Goal: Transaction & Acquisition: Book appointment/travel/reservation

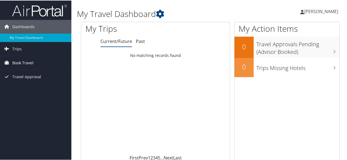
click at [22, 63] on span "Book Travel" at bounding box center [22, 63] width 21 height 14
click at [27, 61] on span "Book Travel" at bounding box center [22, 63] width 21 height 14
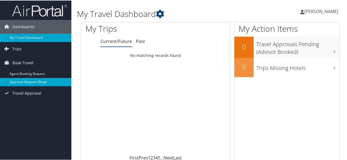
click at [29, 81] on link "Approval Request (Beta)" at bounding box center [35, 82] width 71 height 8
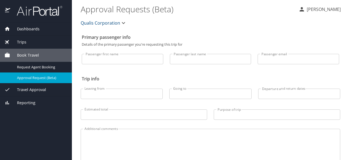
click at [117, 60] on input "Passenger first name" at bounding box center [122, 59] width 81 height 10
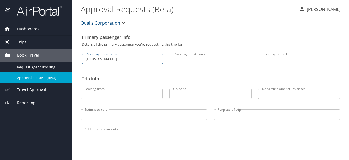
type input "[PERSON_NAME]"
click at [181, 60] on input "Passenger last name" at bounding box center [210, 59] width 81 height 10
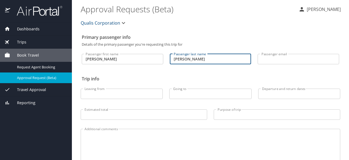
type input "Thornton"
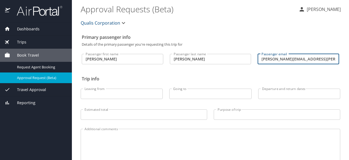
type input "jeffrey.thornton.6.ctr@spaceforce.mil"
click at [110, 94] on input "Leaving from" at bounding box center [122, 94] width 82 height 10
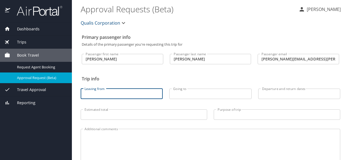
click at [114, 92] on input "Leaving from" at bounding box center [122, 94] width 82 height 10
drag, startPoint x: 114, startPoint y: 92, endPoint x: 63, endPoint y: 93, distance: 50.8
click at [63, 93] on div "Dashboards My Travel Dashboard Trips Current / Future Trips Past Trips Trips Mi…" at bounding box center [174, 80] width 349 height 160
type input "BWI"
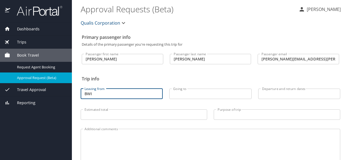
click at [177, 95] on input "Going to" at bounding box center [210, 94] width 82 height 10
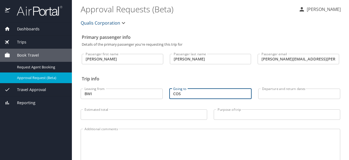
type input "COS"
click at [262, 94] on input "Departure and return dates" at bounding box center [299, 94] width 82 height 10
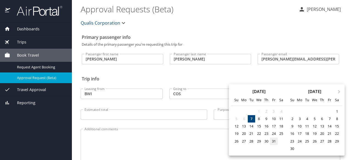
click at [274, 142] on div "31" at bounding box center [273, 141] width 7 height 7
click at [210, 77] on div at bounding box center [174, 80] width 349 height 160
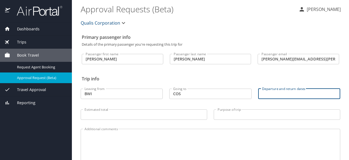
click at [268, 94] on input "Departure and return dates" at bounding box center [299, 94] width 82 height 10
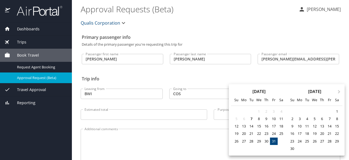
click at [271, 139] on div "31" at bounding box center [273, 141] width 7 height 7
type input "10/31/2025 🠦 10/31/2025"
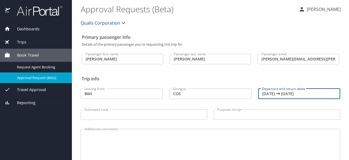
click at [277, 123] on div "31" at bounding box center [279, 123] width 5 height 4
click at [229, 77] on h2 "Trip info" at bounding box center [210, 79] width 257 height 9
click at [229, 115] on input "Purpose of trip" at bounding box center [277, 115] width 126 height 10
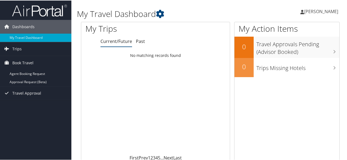
click at [24, 72] on link "Agent Booking Request" at bounding box center [35, 73] width 71 height 8
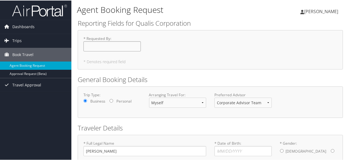
click at [103, 47] on input "* Requested By : Required" at bounding box center [111, 46] width 57 height 10
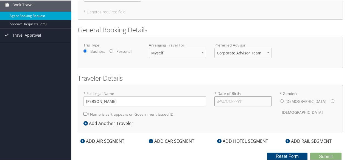
click at [247, 101] on input "* Date of Birth: Invalid Date" at bounding box center [242, 101] width 57 height 10
type input "04/17/1969"
click at [280, 100] on input "* Gender: Male Female" at bounding box center [282, 101] width 4 height 4
radio input "true"
click at [84, 114] on input "* Name is as it appears on Government issued ID." at bounding box center [85, 114] width 4 height 4
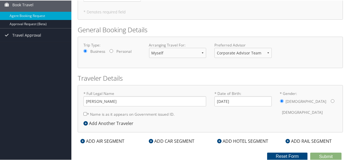
checkbox input "true"
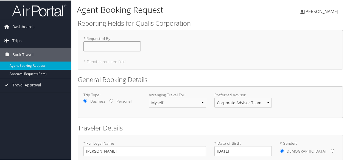
click at [108, 44] on input "* Requested By : Required" at bounding box center [111, 46] width 57 height 10
click at [108, 44] on input "Jeff Thornt" at bounding box center [111, 46] width 57 height 10
type input "Jeff Thornt"
click at [173, 110] on div "Arranging Travel For: Myself Another Traveler Guest Traveler" at bounding box center [178, 102] width 66 height 20
drag, startPoint x: 115, startPoint y: 46, endPoint x: 60, endPoint y: 45, distance: 55.4
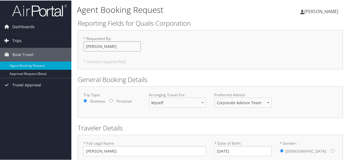
click at [60, 45] on div "Dashboards My Travel Dashboard Trips Current/Future Trips Past Trips Trips Miss…" at bounding box center [174, 105] width 349 height 211
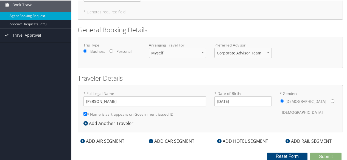
click at [82, 141] on icon at bounding box center [82, 141] width 4 height 4
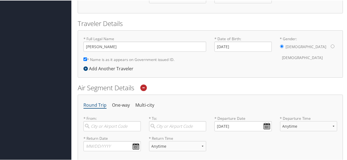
scroll to position [160, 0]
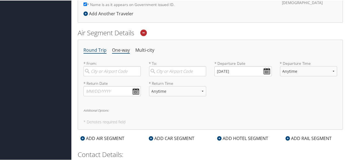
click at [123, 51] on li "One-way" at bounding box center [121, 50] width 18 height 10
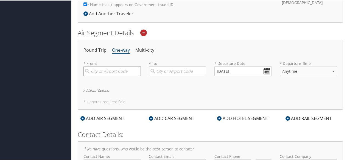
click at [115, 72] on input "search" at bounding box center [111, 71] width 57 height 10
click at [114, 81] on div "Baltimore (BWI MD)" at bounding box center [113, 86] width 50 height 14
click at [114, 76] on input "BWI" at bounding box center [111, 71] width 57 height 10
type input "Baltimore (BWI MD)"
click at [160, 72] on input "search" at bounding box center [177, 71] width 57 height 10
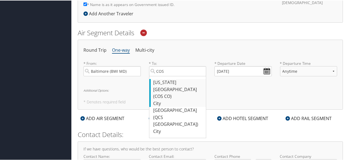
click at [161, 81] on div "Colorado Springs (COS CO)" at bounding box center [178, 89] width 50 height 21
click at [161, 76] on input "COS" at bounding box center [177, 71] width 57 height 10
type input "Colorado Springs (COS CO)"
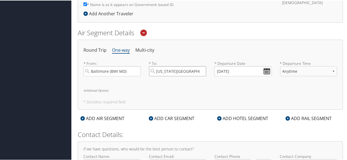
scroll to position [0, 5]
click at [263, 71] on input "10/07/2025" at bounding box center [242, 71] width 57 height 10
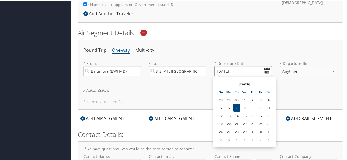
scroll to position [0, 0]
click at [260, 133] on td "31" at bounding box center [260, 131] width 7 height 7
type input "10/31/2025"
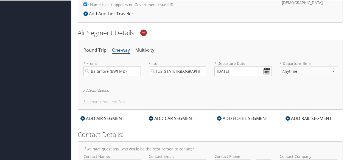
click at [249, 91] on h6 "Additional Options:" at bounding box center [209, 90] width 253 height 3
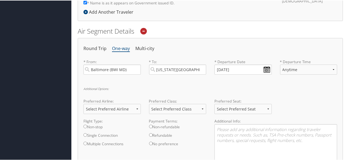
scroll to position [160, 0]
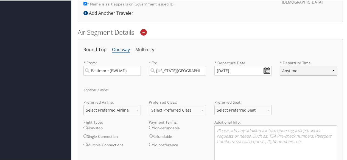
select select "12PM-5PM"
click at [280, 90] on h6 "Additional Options:" at bounding box center [209, 89] width 253 height 3
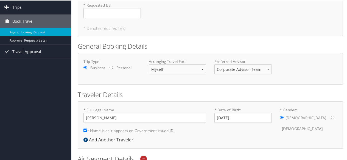
scroll to position [0, 0]
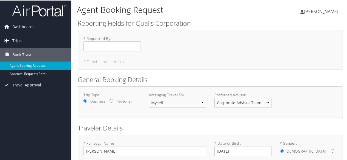
click at [19, 41] on span "Trips" at bounding box center [16, 40] width 9 height 14
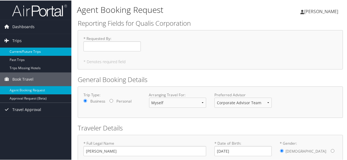
click at [26, 50] on link "Current/Future Trips" at bounding box center [35, 51] width 71 height 8
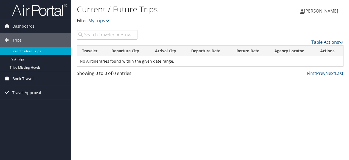
click at [18, 79] on span "Book Travel" at bounding box center [22, 79] width 21 height 14
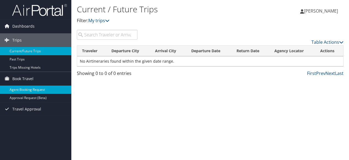
click at [36, 90] on link "Agent Booking Request" at bounding box center [35, 90] width 71 height 8
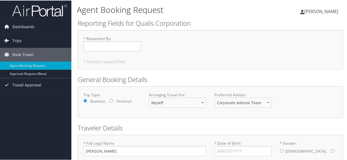
click at [222, 75] on h2 "General Booking Details" at bounding box center [210, 79] width 265 height 9
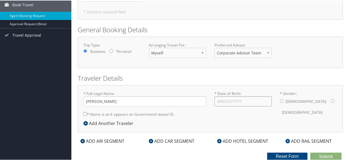
click at [223, 98] on input "* Date of Birth: Invalid Date" at bounding box center [242, 101] width 57 height 10
type input "[DATE]"
click at [280, 101] on input "* Gender: [DEMOGRAPHIC_DATA] [DEMOGRAPHIC_DATA]" at bounding box center [282, 101] width 4 height 4
radio input "true"
click at [87, 112] on input "* Name is as it appears on Government issued ID." at bounding box center [85, 114] width 4 height 4
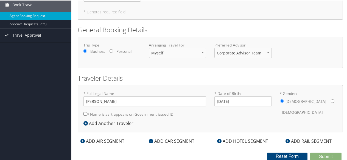
checkbox input "true"
click at [82, 142] on icon at bounding box center [82, 141] width 4 height 4
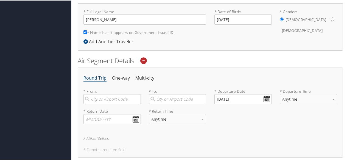
scroll to position [133, 0]
click at [121, 77] on li "One-way" at bounding box center [121, 77] width 18 height 10
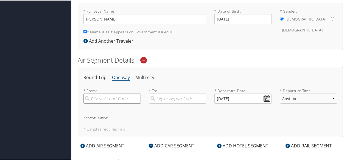
click at [116, 99] on input "search" at bounding box center [111, 98] width 57 height 10
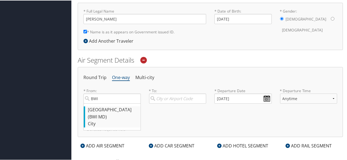
click at [114, 112] on div "Baltimore (BWI MD)" at bounding box center [113, 113] width 50 height 14
click at [114, 103] on input "BWI" at bounding box center [111, 98] width 57 height 10
type input "Baltimore (BWI MD)"
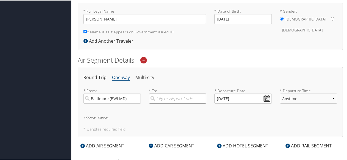
click at [166, 99] on input "search" at bounding box center [177, 98] width 57 height 10
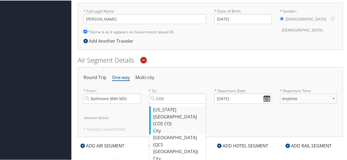
click at [166, 110] on div "Colorado Springs (COS CO)" at bounding box center [178, 116] width 50 height 21
click at [166, 103] on input "COS" at bounding box center [177, 98] width 57 height 10
type input "Colorado Springs (COS CO)"
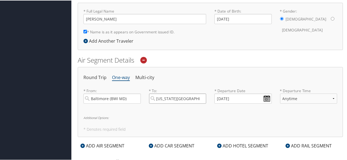
scroll to position [0, 5]
click at [263, 99] on input "10/07/2025" at bounding box center [242, 98] width 57 height 10
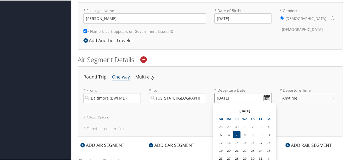
scroll to position [188, 0]
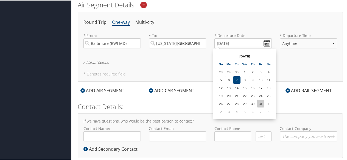
click at [260, 102] on td "31" at bounding box center [260, 103] width 7 height 7
type input "10/31/2025"
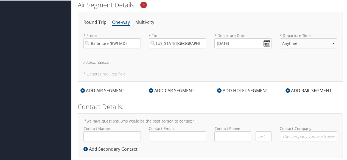
drag, startPoint x: 288, startPoint y: 68, endPoint x: 290, endPoint y: 67, distance: 2.8
click at [291, 66] on div "Round Trip One-way Multi-city * From: Baltimore (BWI MD) Required * To: Colorad…" at bounding box center [210, 46] width 265 height 70
select select "5PM-10PM"
click at [259, 68] on div "Round Trip One-way Multi-city * From: Baltimore (BWI MD) Required * To: Colorad…" at bounding box center [210, 46] width 265 height 70
click at [116, 131] on input "Contact Name:" at bounding box center [111, 136] width 57 height 10
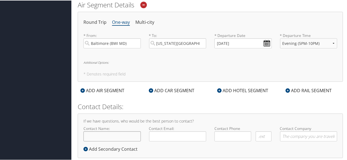
scroll to position [199, 0]
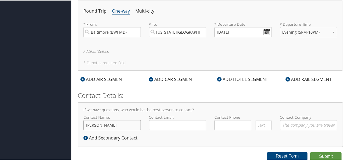
type input "Jeff Thornton"
click at [198, 126] on input "jeffrey.thornton.6.ctr@spaceforgfa" at bounding box center [177, 125] width 57 height 10
click at [135, 126] on div "Contact Name: Jeff Thornton Required Contact Email: jeffrey.thornton.6.ctr@spac…" at bounding box center [210, 124] width 262 height 20
click at [157, 126] on input "jeffrey.thornton.6.ctr@spaceforgfa" at bounding box center [177, 125] width 57 height 10
click at [128, 121] on div "Contact Name: Jeff Thornton Required Contact Email: jeffrey.thornton.6.ctr@spac…" at bounding box center [210, 124] width 262 height 20
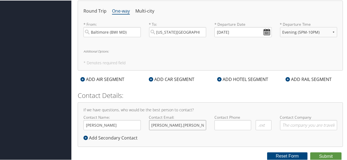
click at [171, 123] on input "jeffrey.thornton.6.ctr@spaceforgfa" at bounding box center [177, 125] width 57 height 10
click at [143, 123] on div "Contact Name: Jeff Thornton Required Contact Email: jeffrey.thornton.6.ctr@spac…" at bounding box center [210, 124] width 262 height 20
click at [151, 136] on div "If we have questions, who would be the best person to contact? Contact Name: Je…" at bounding box center [210, 124] width 265 height 45
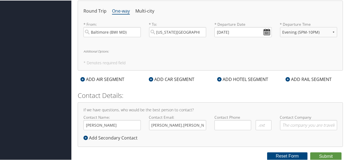
click at [159, 70] on div "Round Trip One-way Multi-city * From: Baltimore (BWI MD) Required * To: Colorad…" at bounding box center [210, 35] width 265 height 70
click at [202, 124] on input "jeffrey.thornton.6.ctr@spaceforgfa" at bounding box center [177, 125] width 57 height 10
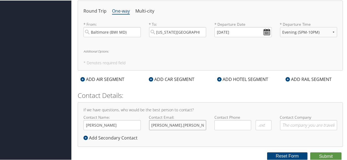
click at [203, 125] on input "jeffrey.thornton.6.ctr@spaceforgfa" at bounding box center [177, 125] width 57 height 10
drag, startPoint x: 203, startPoint y: 126, endPoint x: 138, endPoint y: 125, distance: 64.7
click at [138, 125] on div "Contact Name: Jeff Thornton Required Contact Email: jeffrey.thornton.6.ctr@spac…" at bounding box center [210, 124] width 262 height 20
click at [187, 124] on input "jeffrey.thornton.6.ctr@spaceforgfa" at bounding box center [177, 125] width 57 height 10
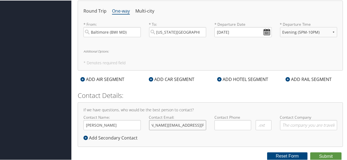
scroll to position [0, 15]
type input "jeffrey.thornton.6.ctr@spaceforce.mil"
click at [220, 123] on input "( ) -" at bounding box center [232, 125] width 37 height 10
type input "(719) 556-5919"
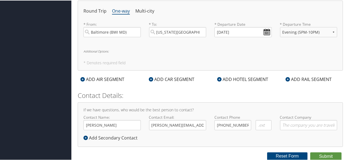
click at [231, 140] on div "If we have questions, who would be the best person to contact? Contact Name: Je…" at bounding box center [210, 124] width 265 height 45
click at [301, 126] on input "Contact Company" at bounding box center [308, 125] width 57 height 10
type input "Qualis"
click at [312, 156] on button "Submit" at bounding box center [325, 156] width 31 height 8
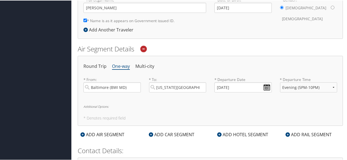
scroll to position [208, 0]
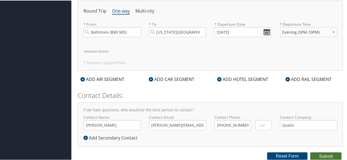
type input "Jeff Thornton"
click at [311, 157] on button "Submit" at bounding box center [325, 156] width 31 height 8
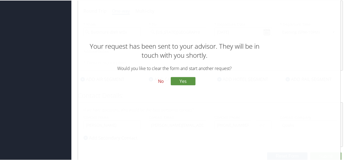
click at [159, 81] on button "No" at bounding box center [161, 81] width 14 height 9
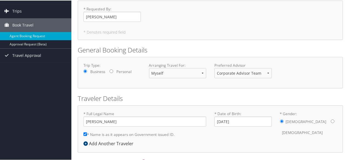
scroll to position [0, 0]
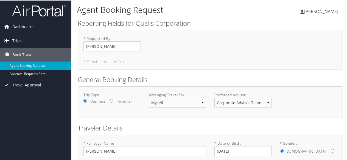
click at [16, 41] on span "Trips" at bounding box center [16, 40] width 9 height 14
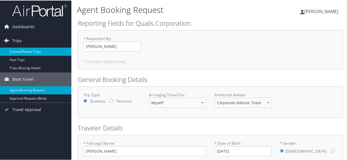
click at [16, 48] on link "Current/Future Trips" at bounding box center [35, 51] width 71 height 8
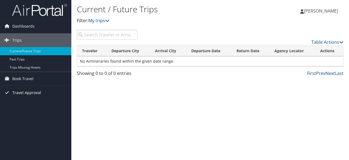
click at [31, 92] on span "Travel Approval" at bounding box center [26, 93] width 29 height 14
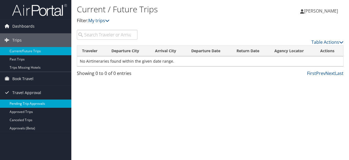
click at [28, 103] on link "Pending Trip Approvals" at bounding box center [35, 104] width 71 height 8
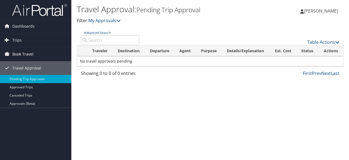
click at [15, 52] on span "Book Travel" at bounding box center [22, 54] width 21 height 14
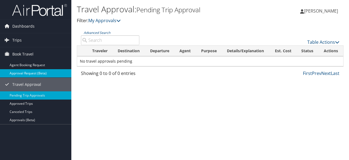
click at [31, 72] on link "Approval Request (Beta)" at bounding box center [35, 73] width 71 height 8
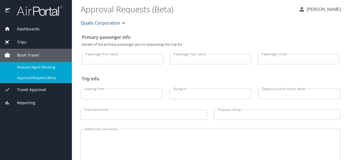
click at [46, 67] on span "Request Agent Booking" at bounding box center [41, 67] width 48 height 5
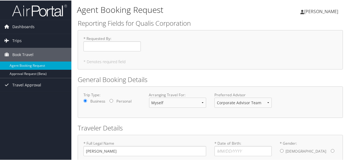
scroll to position [50, 0]
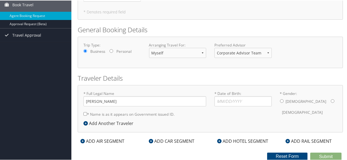
click at [84, 141] on icon at bounding box center [82, 141] width 4 height 4
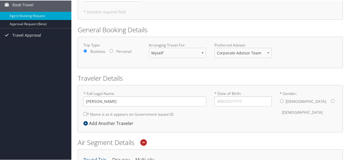
scroll to position [160, 0]
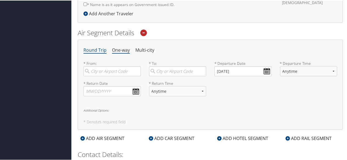
click at [123, 51] on li "One-way" at bounding box center [121, 50] width 18 height 10
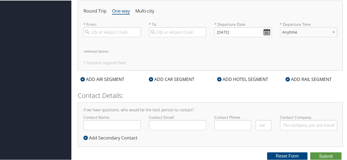
scroll to position [0, 0]
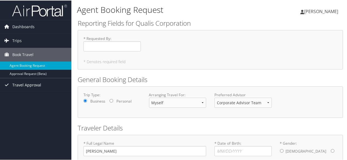
click at [35, 84] on span "Travel Approval" at bounding box center [26, 85] width 29 height 14
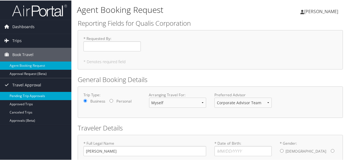
click at [33, 93] on link "Pending Trip Approvals" at bounding box center [35, 96] width 71 height 8
